Goal: Task Accomplishment & Management: Manage account settings

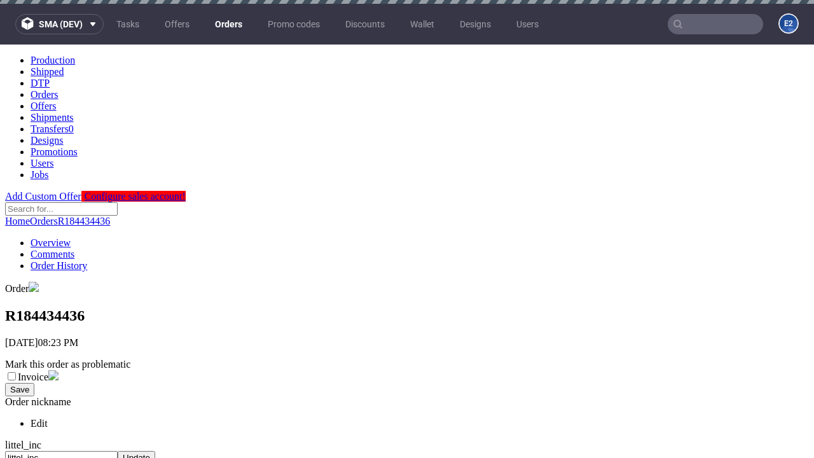
scroll to position [520, 0]
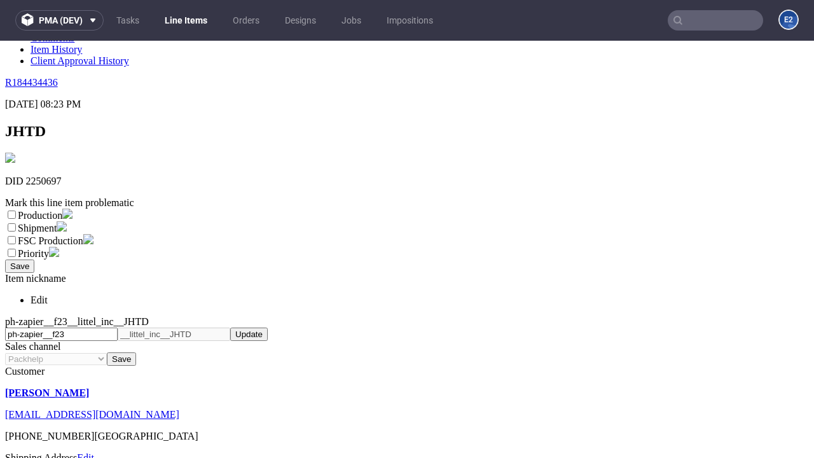
scroll to position [224, 0]
select select "dtp_ca_needed"
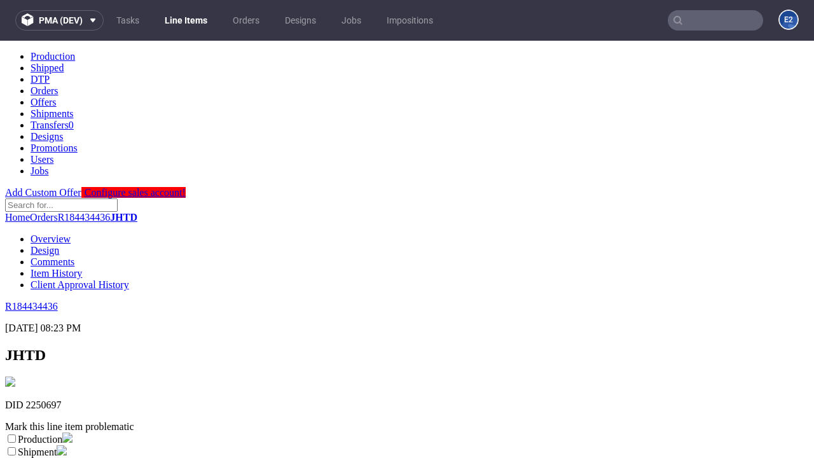
scroll to position [0, 0]
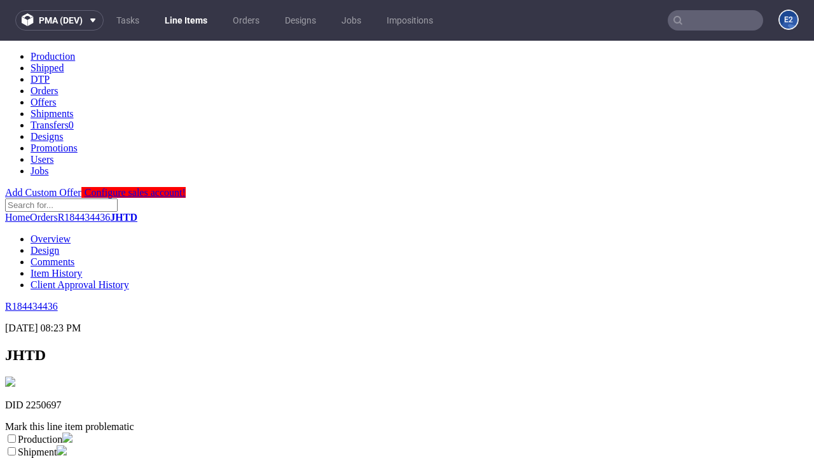
checkbox input "true"
